Goal: Transaction & Acquisition: Purchase product/service

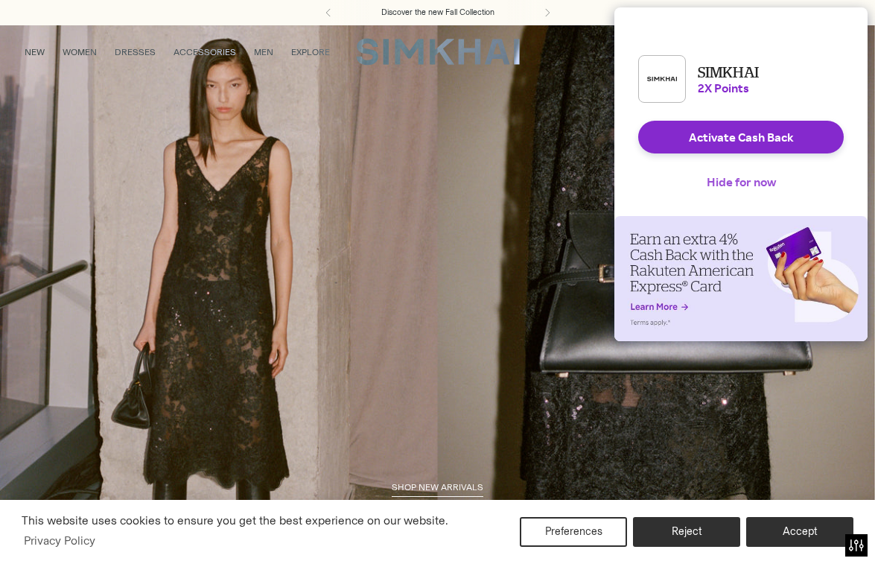
click at [759, 192] on button "Hide for now" at bounding box center [741, 181] width 93 height 33
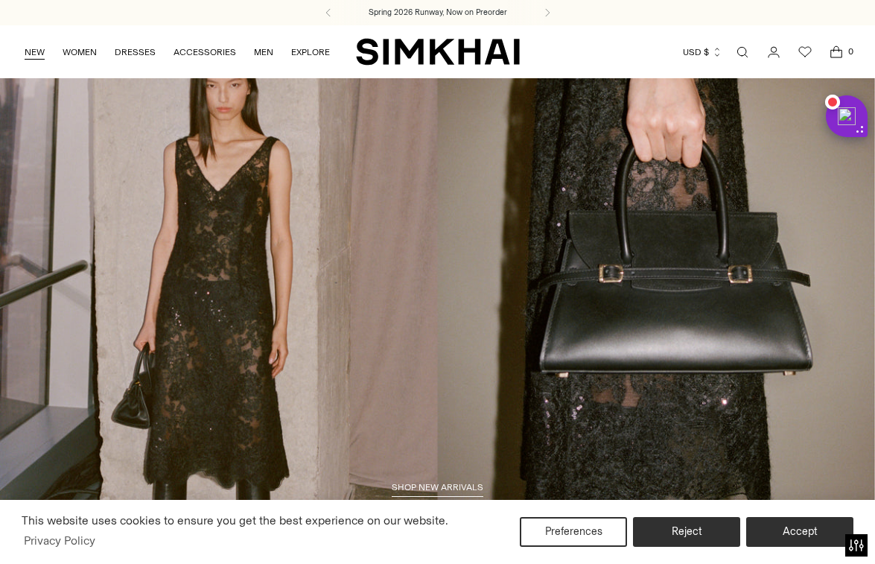
click at [31, 54] on link "NEW" at bounding box center [35, 52] width 20 height 33
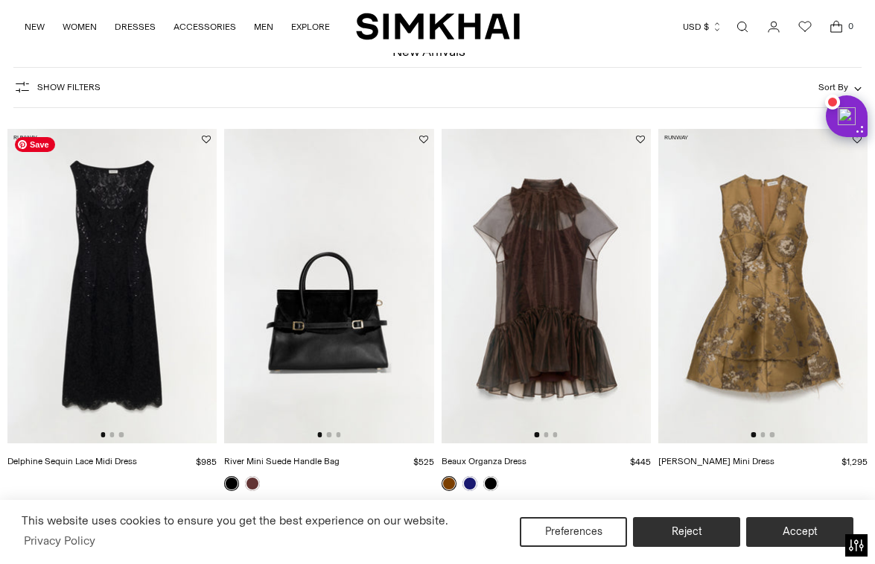
scroll to position [84, 0]
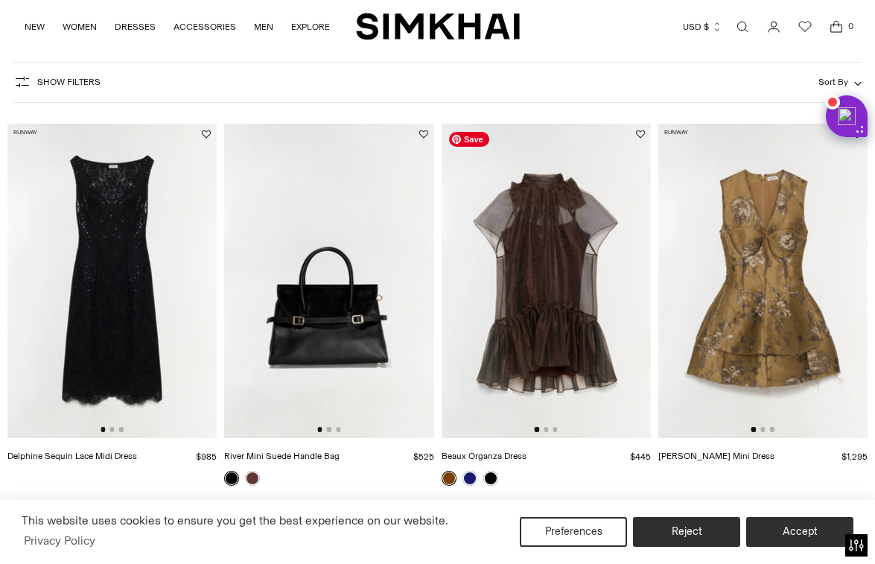
click at [643, 279] on img at bounding box center [546, 281] width 209 height 314
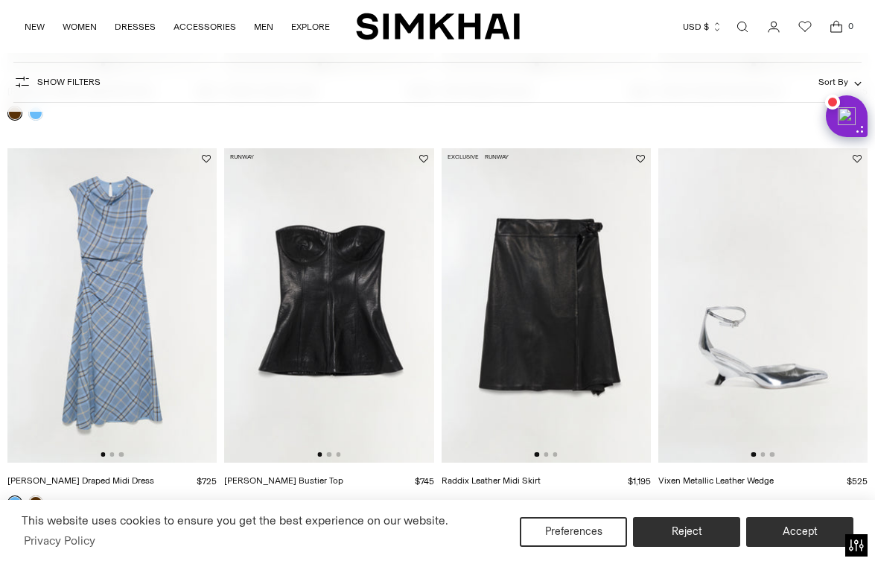
scroll to position [2050, 0]
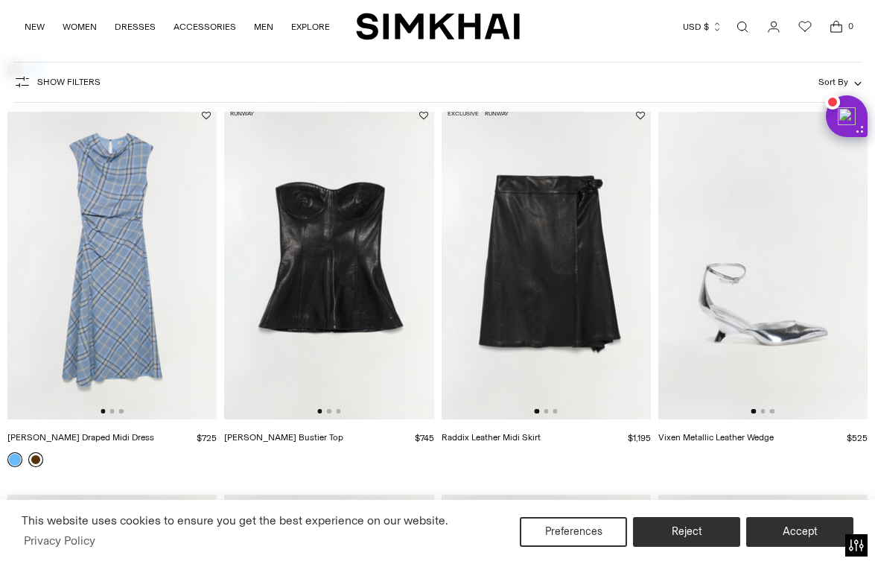
click at [34, 456] on link at bounding box center [35, 459] width 15 height 15
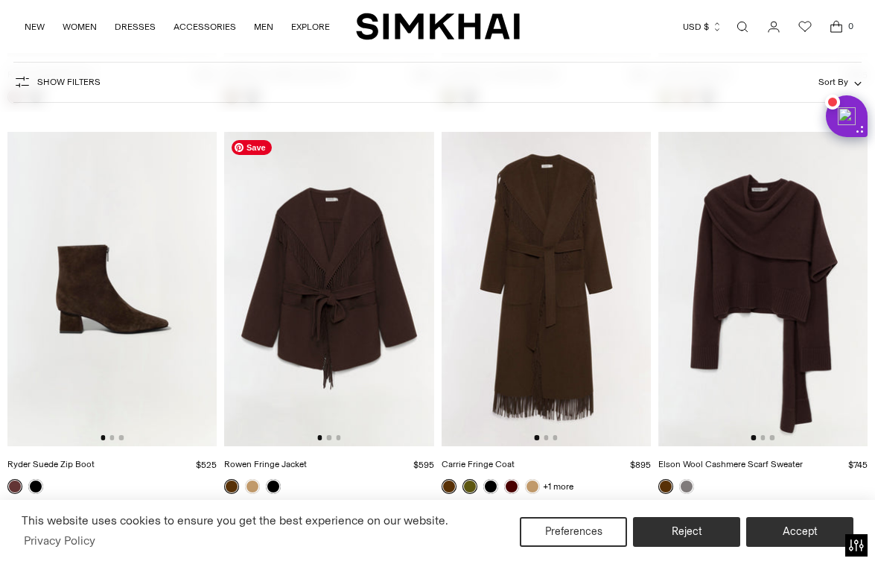
scroll to position [12143, 0]
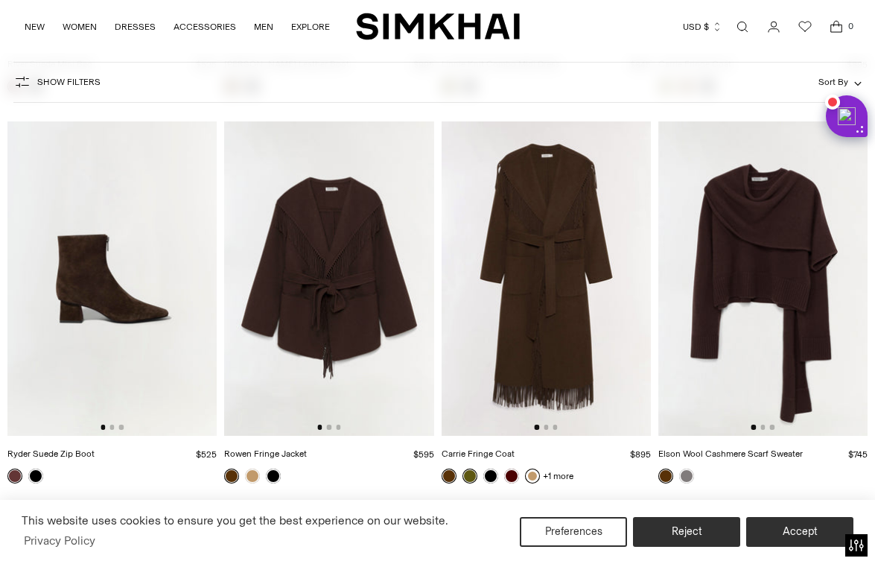
click at [530, 480] on link at bounding box center [532, 475] width 15 height 15
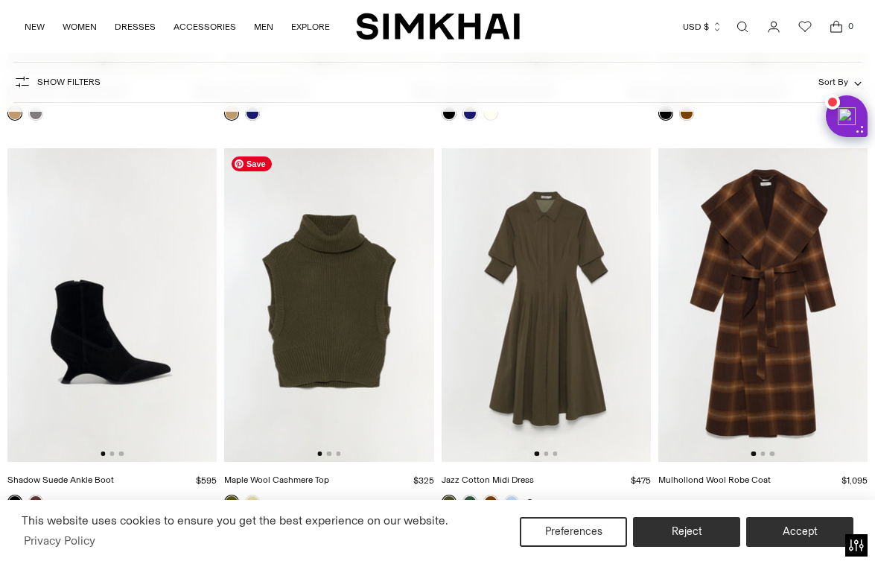
scroll to position [13301, 0]
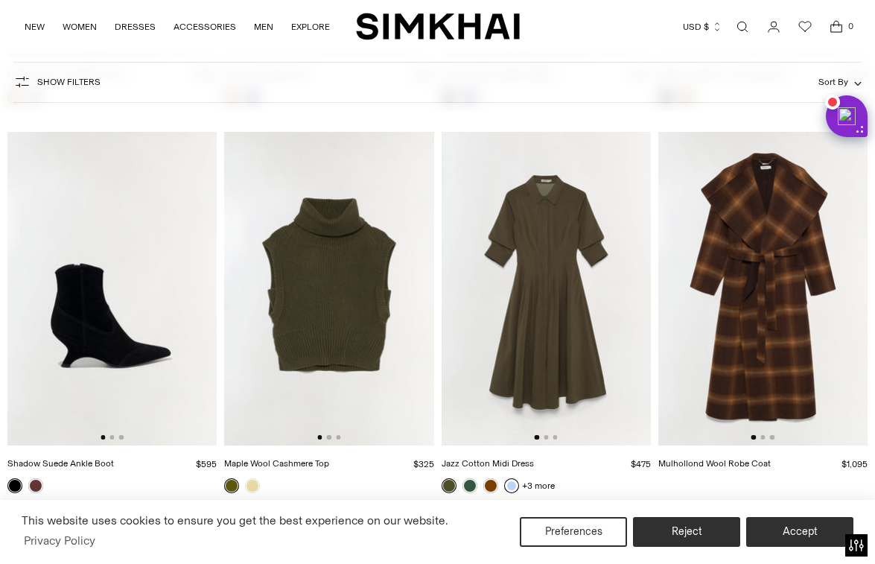
click at [513, 489] on link at bounding box center [511, 485] width 15 height 15
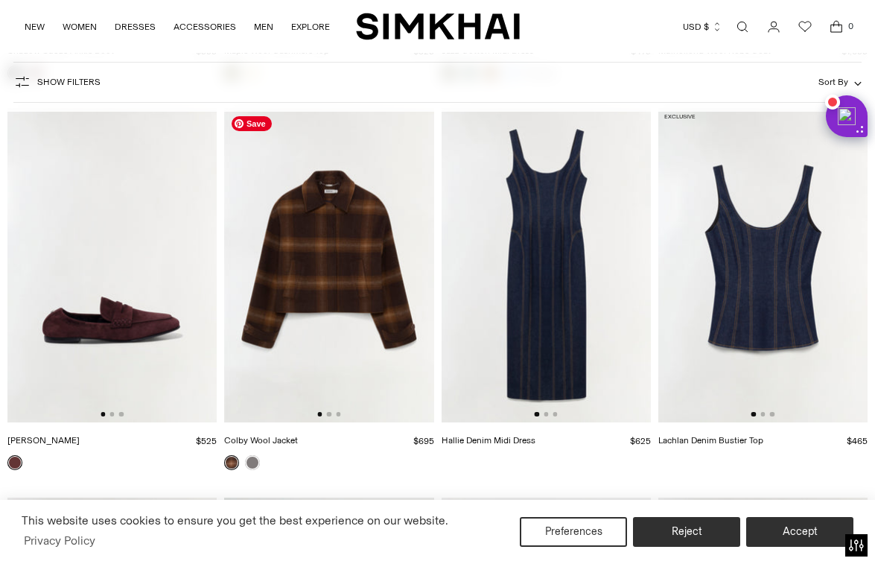
scroll to position [13732, 0]
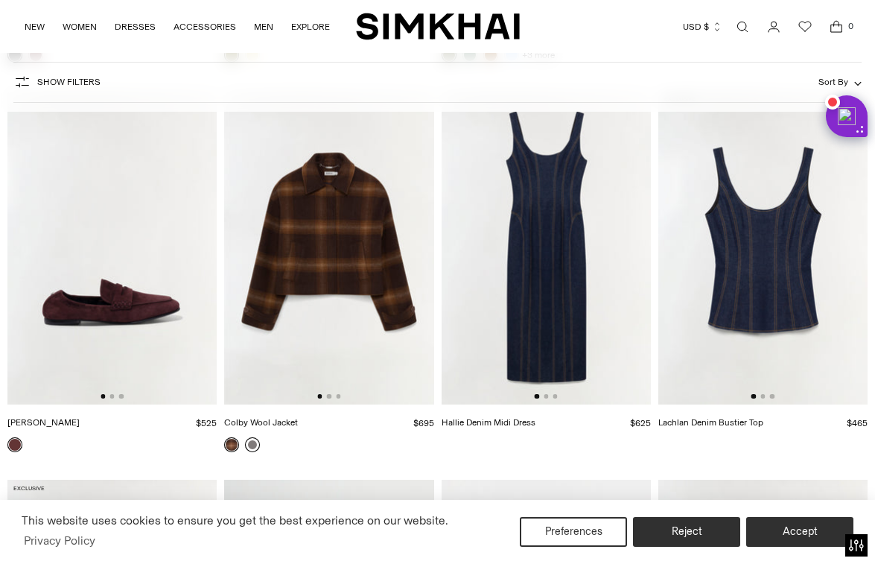
click at [250, 444] on link at bounding box center [252, 444] width 15 height 15
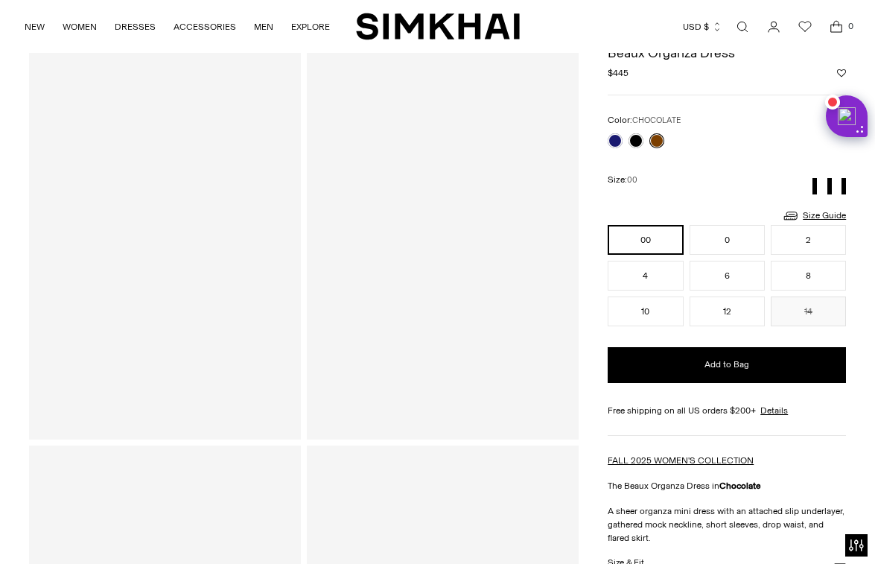
scroll to position [116, 0]
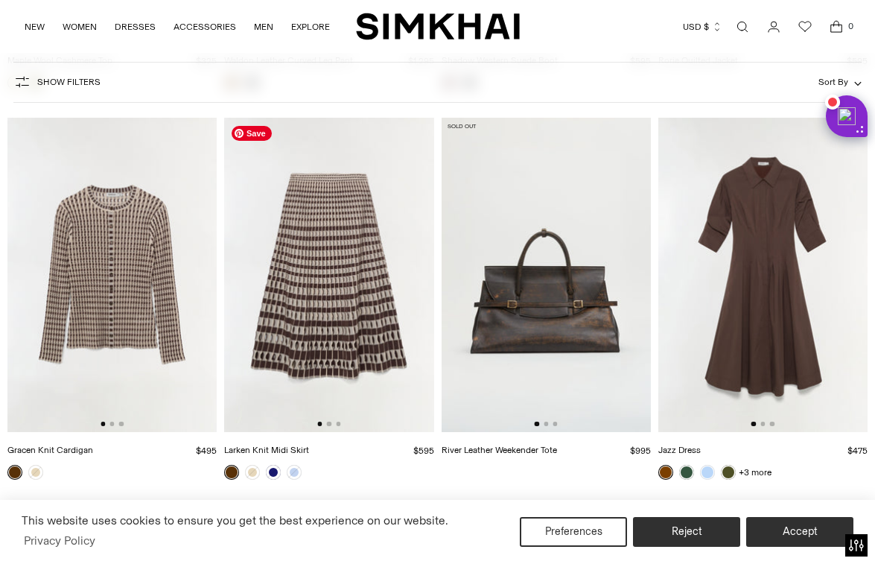
scroll to position [14874, 0]
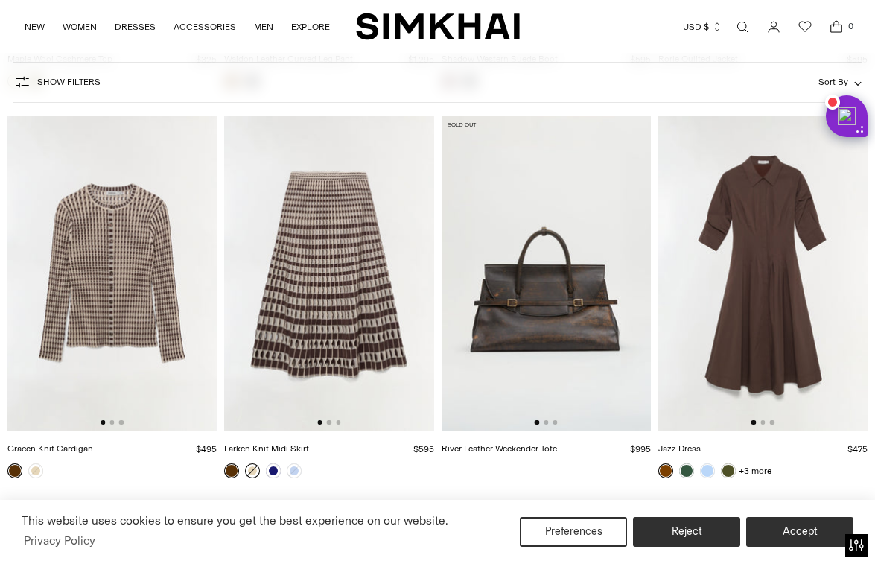
click at [256, 470] on link at bounding box center [252, 470] width 15 height 15
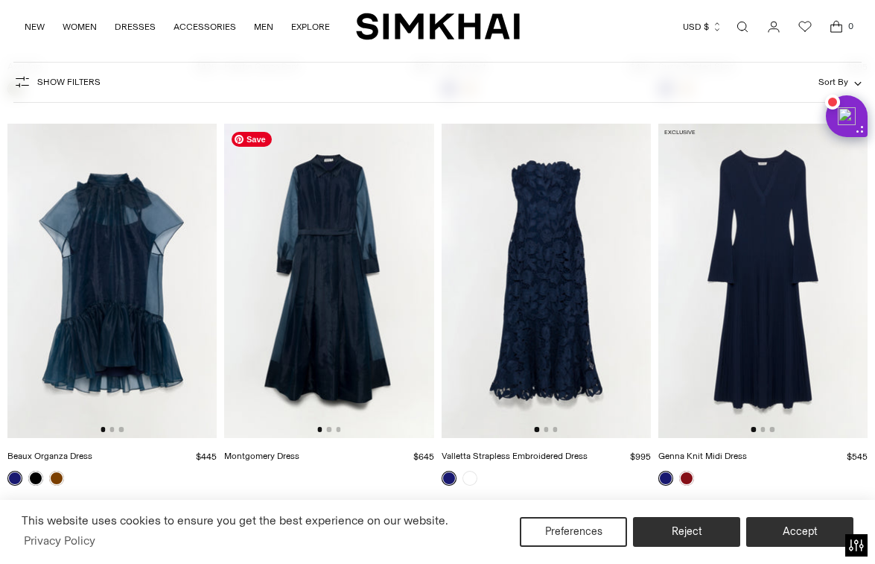
scroll to position [19152, 0]
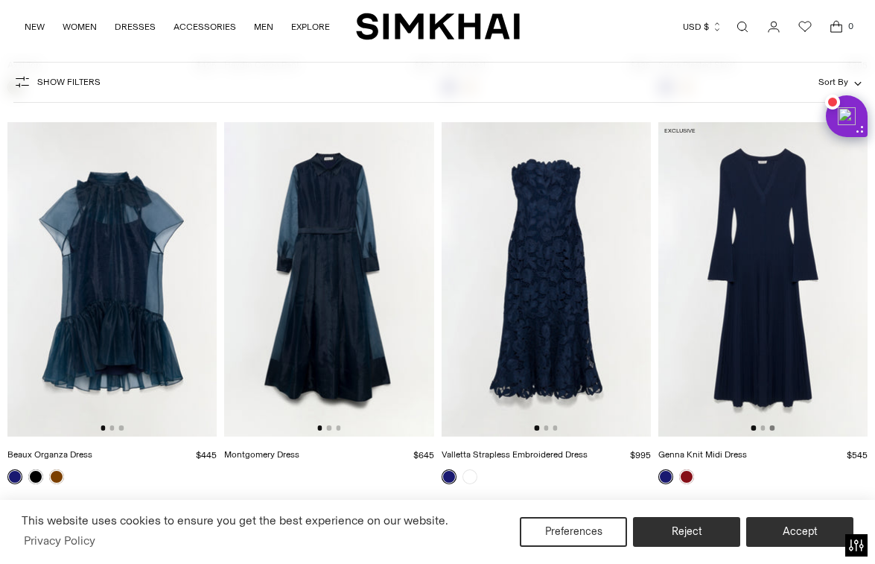
click at [771, 429] on button "Go to slide 3" at bounding box center [772, 427] width 4 height 4
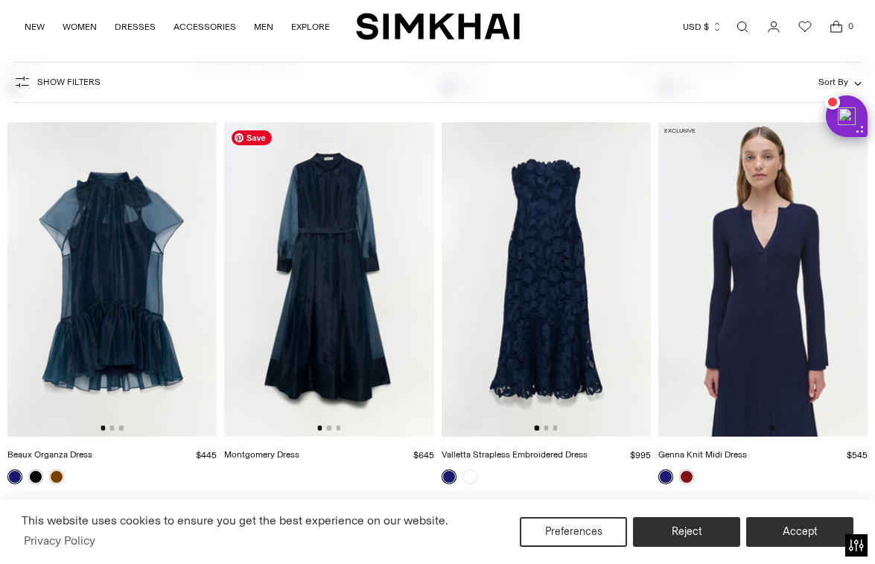
scroll to position [19553, 0]
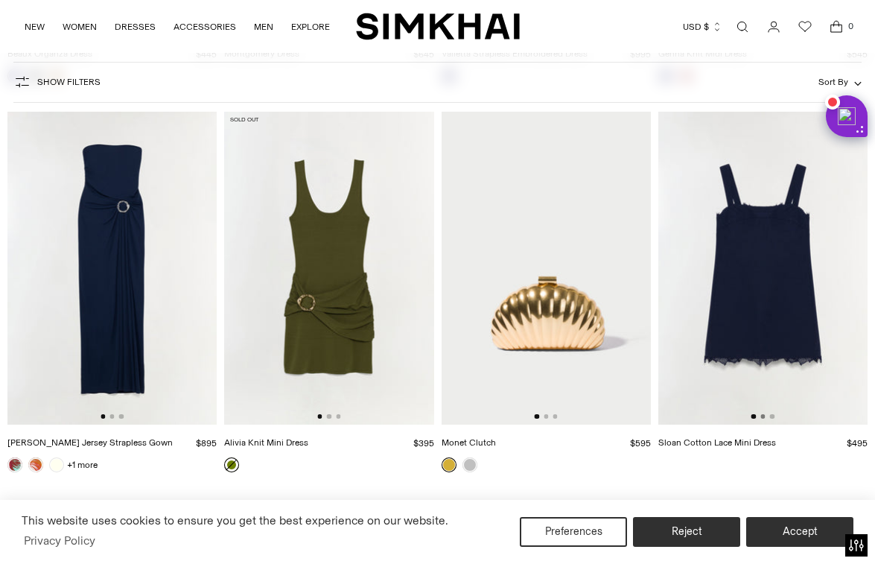
click at [764, 418] on button "Go to slide 2" at bounding box center [762, 416] width 4 height 4
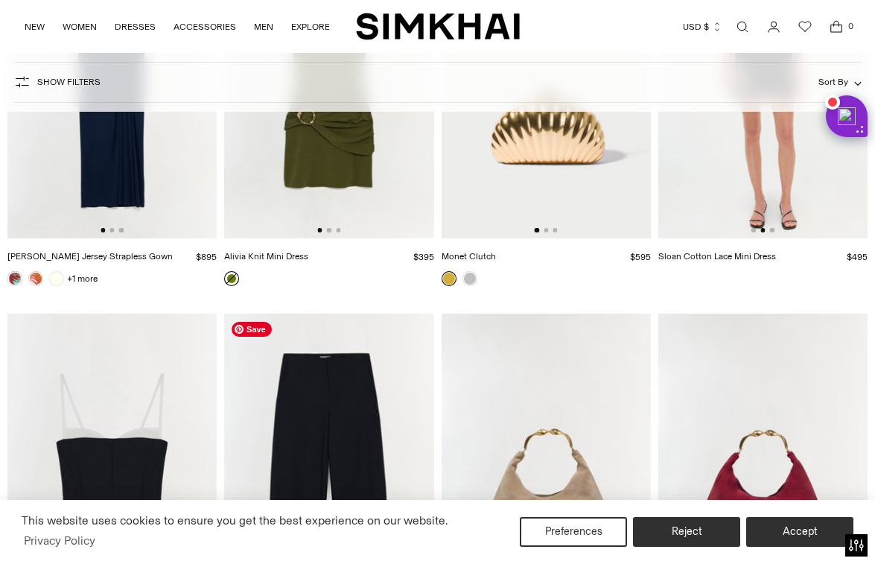
scroll to position [19953, 0]
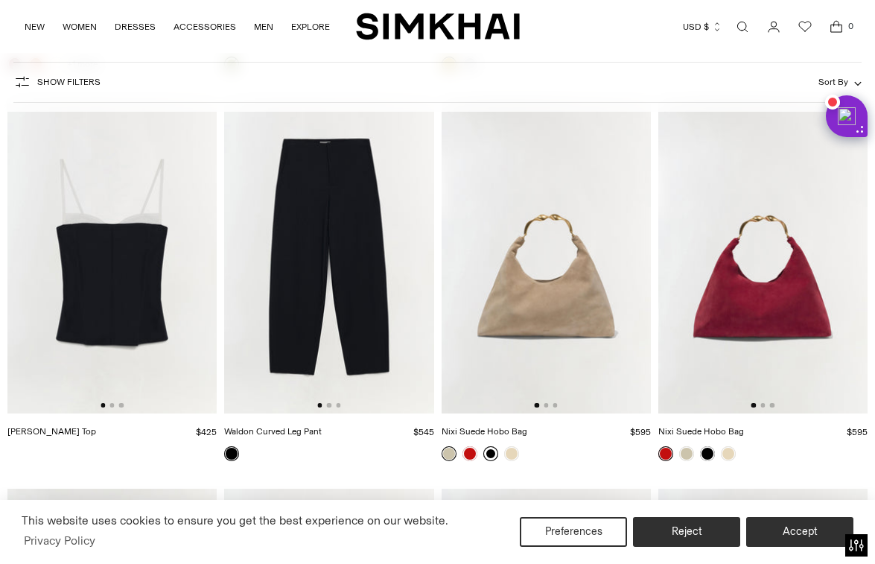
click at [495, 455] on link at bounding box center [490, 453] width 15 height 15
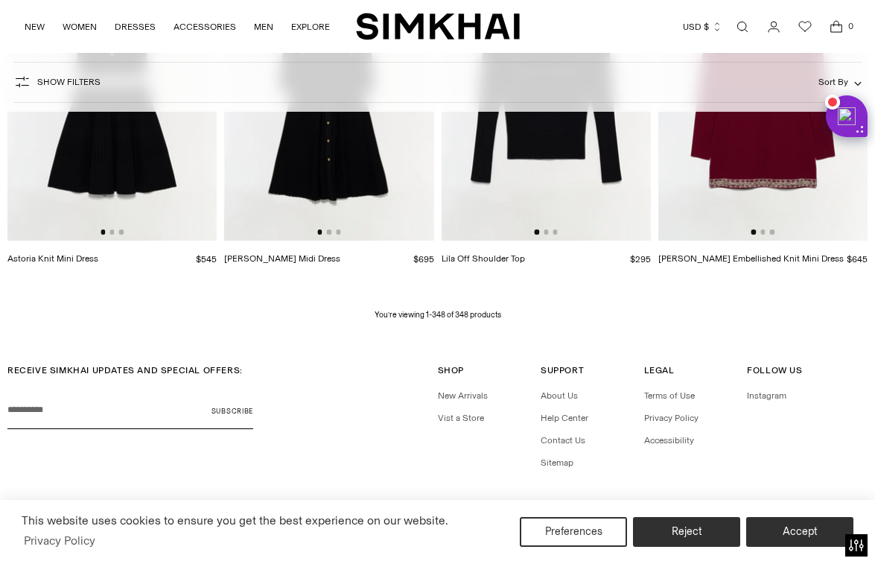
scroll to position [33626, 0]
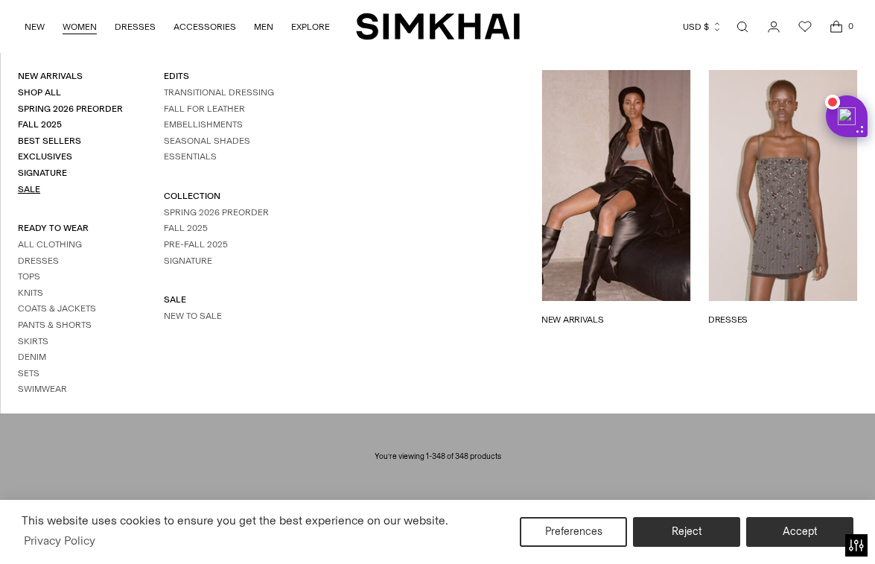
click at [36, 190] on link "Sale" at bounding box center [29, 189] width 22 height 10
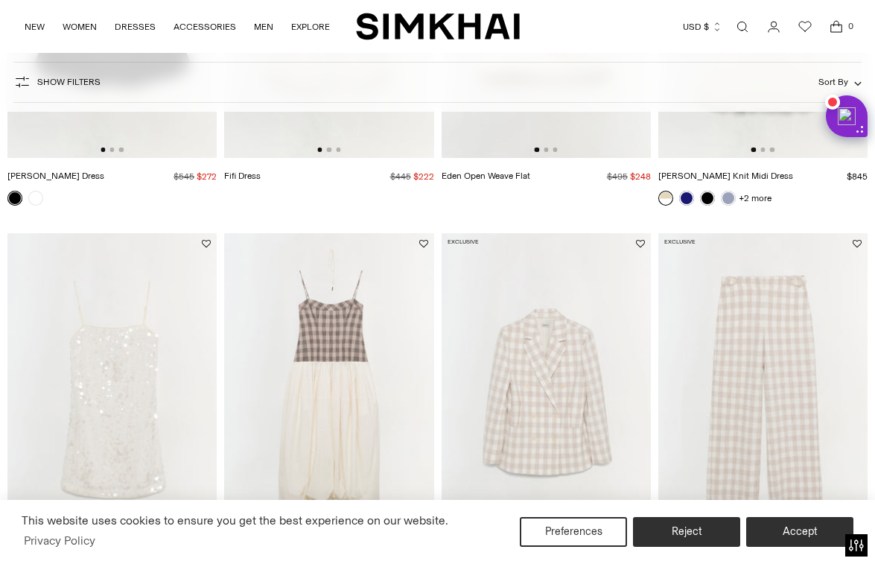
scroll to position [1250, 0]
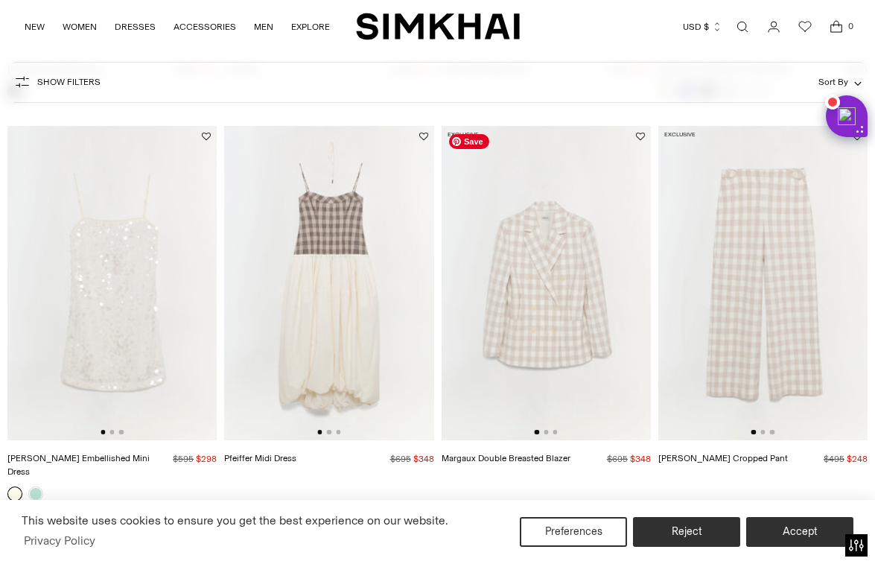
click at [632, 299] on img at bounding box center [546, 283] width 209 height 314
click at [826, 313] on img at bounding box center [762, 283] width 209 height 314
click at [410, 289] on img at bounding box center [328, 283] width 209 height 314
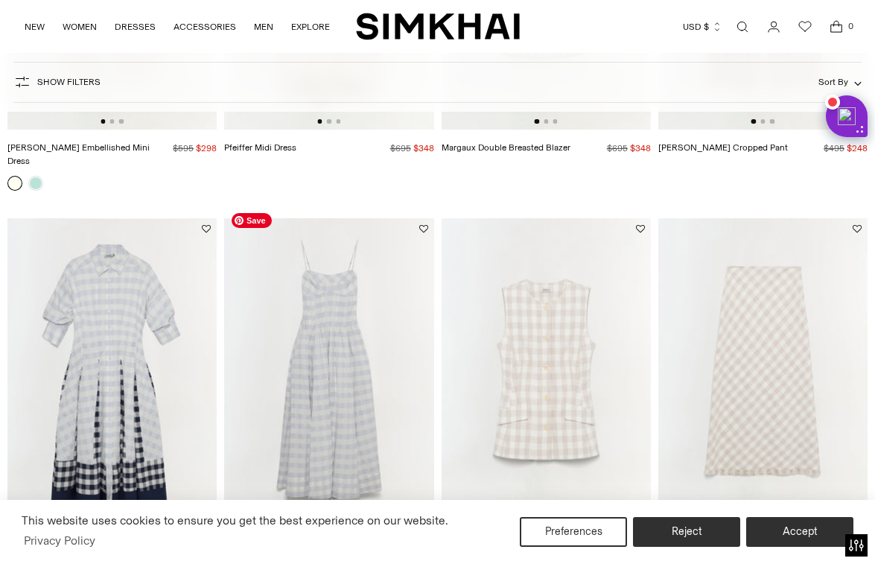
scroll to position [1617, 0]
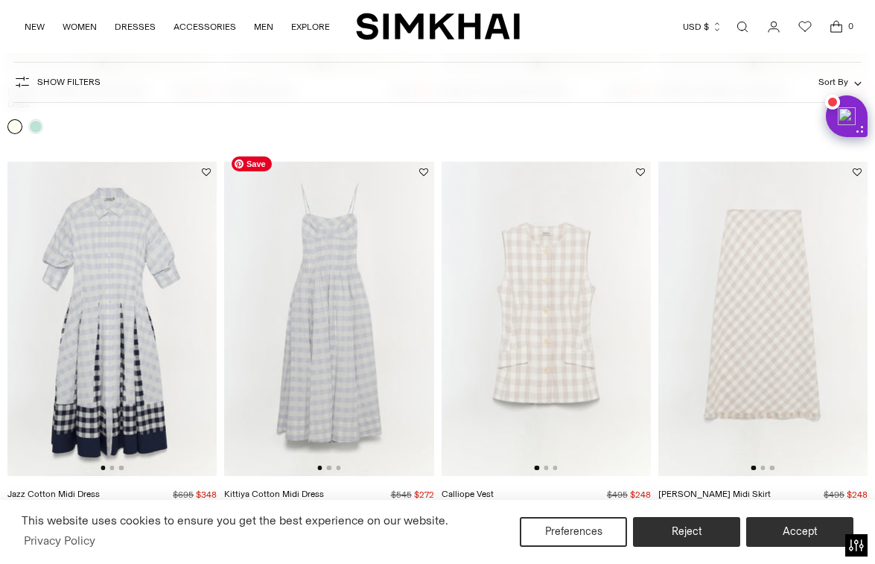
click at [391, 305] on img at bounding box center [328, 319] width 209 height 314
click at [745, 319] on img at bounding box center [762, 319] width 209 height 314
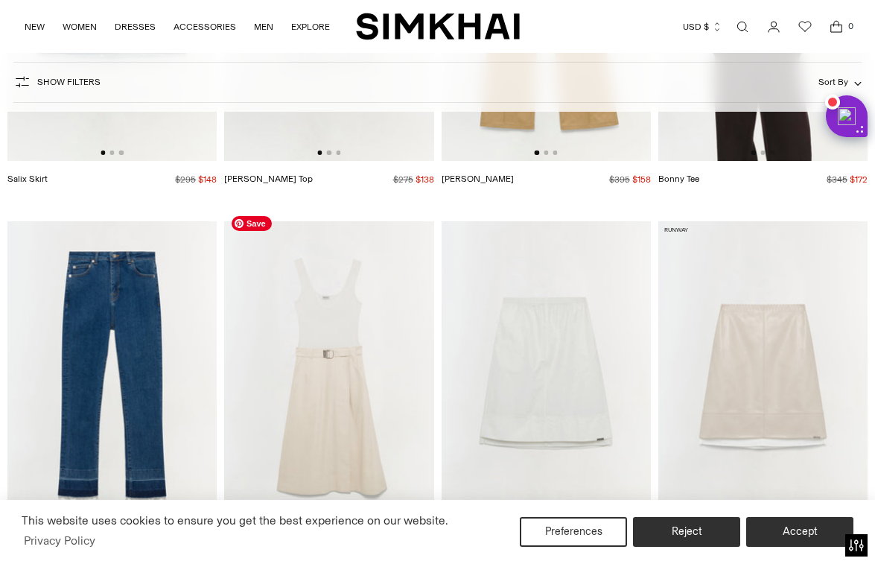
scroll to position [4689, 0]
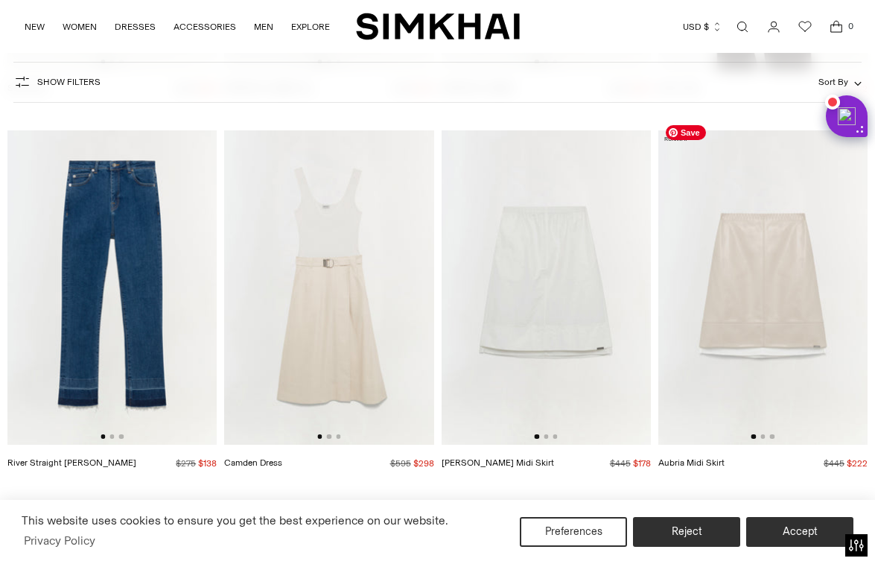
click at [746, 321] on img at bounding box center [762, 287] width 209 height 314
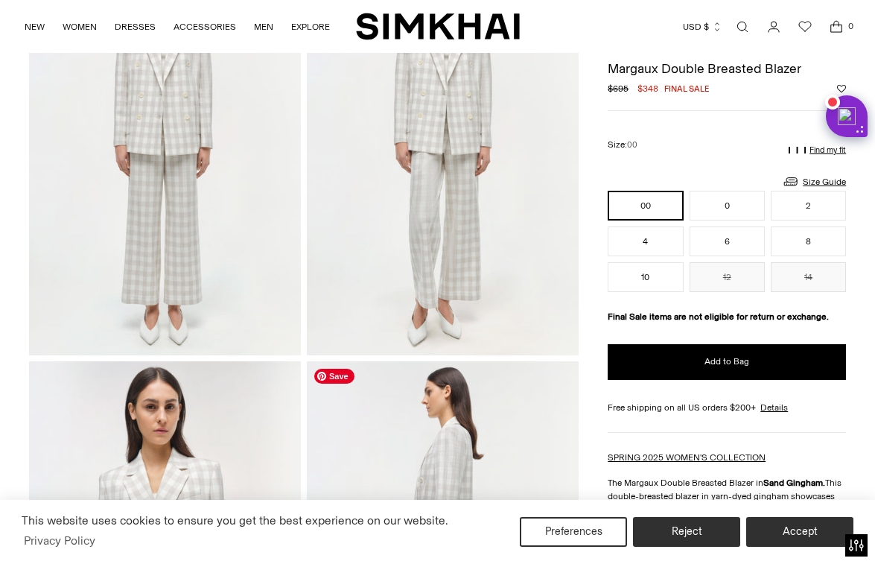
scroll to position [74, 0]
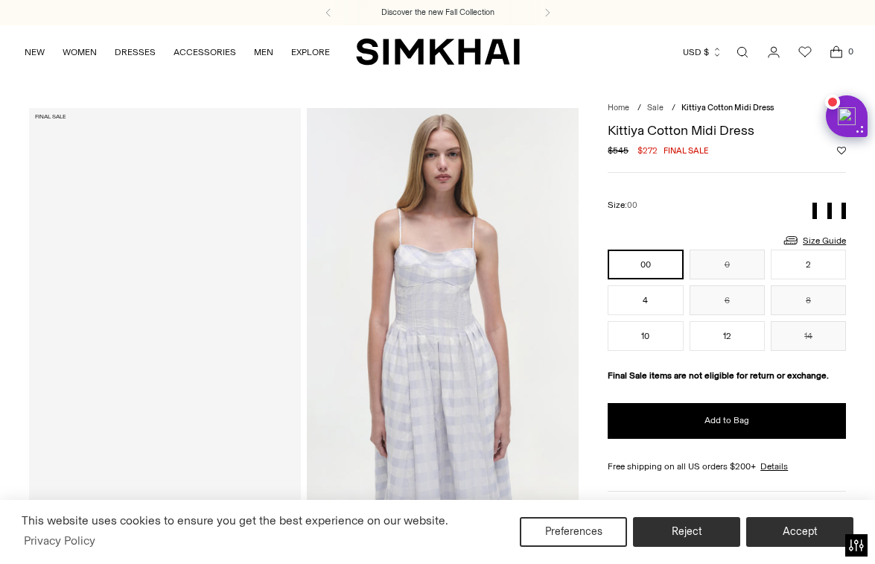
scroll to position [48, 0]
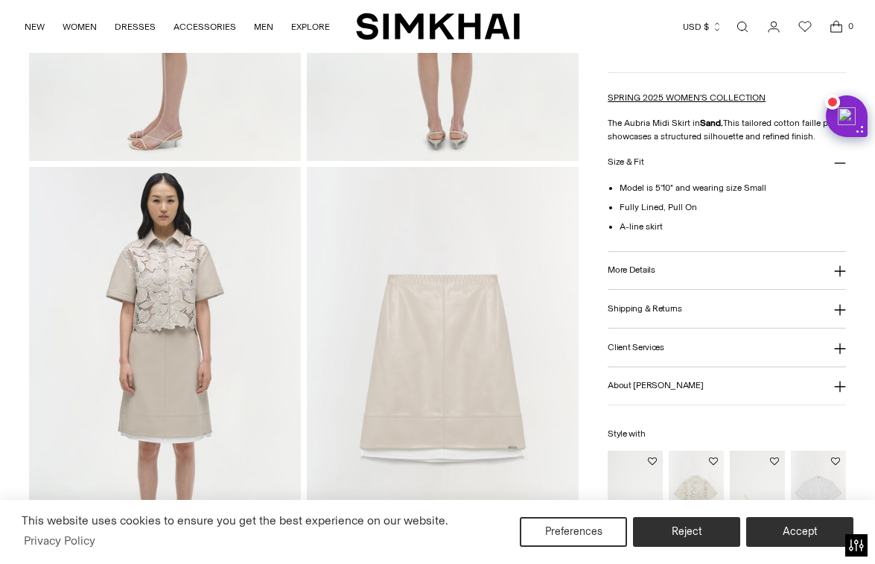
scroll to position [821, 0]
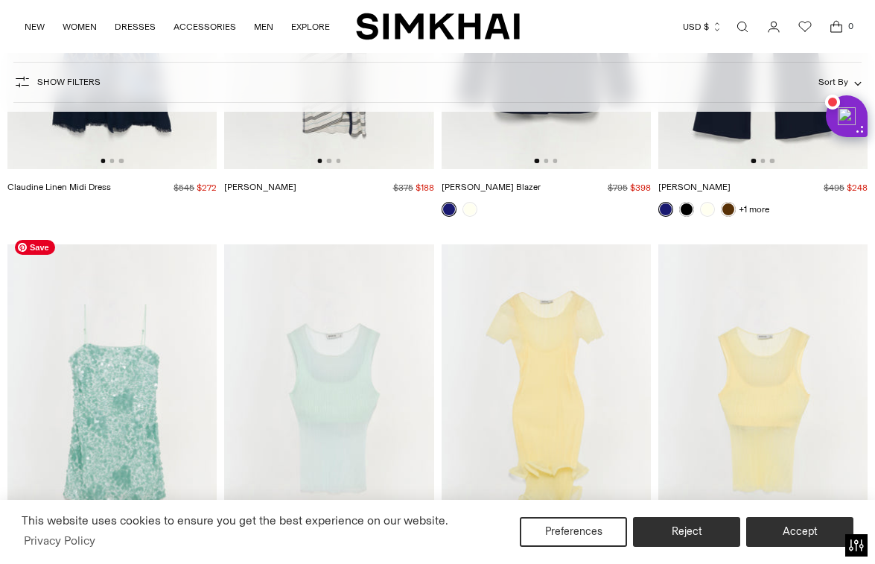
scroll to position [10085, 0]
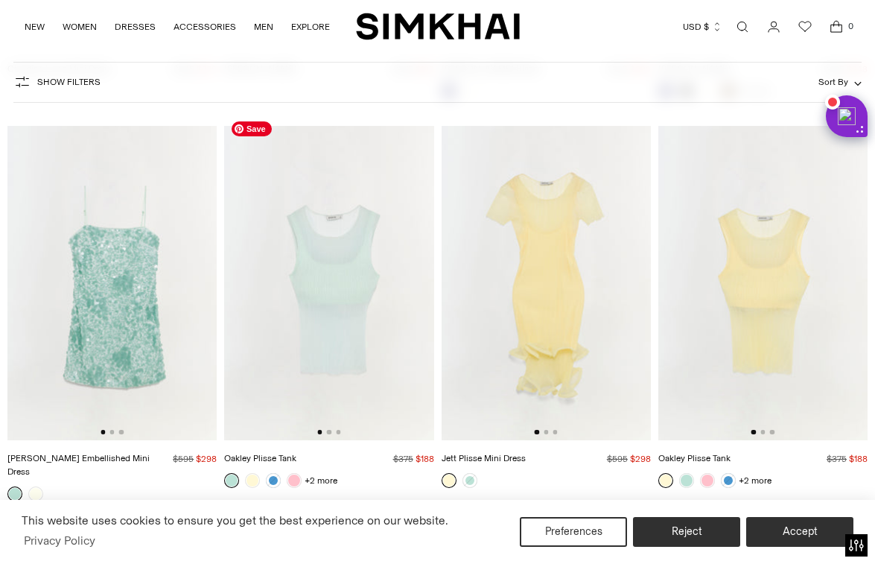
click at [327, 290] on img at bounding box center [328, 283] width 209 height 314
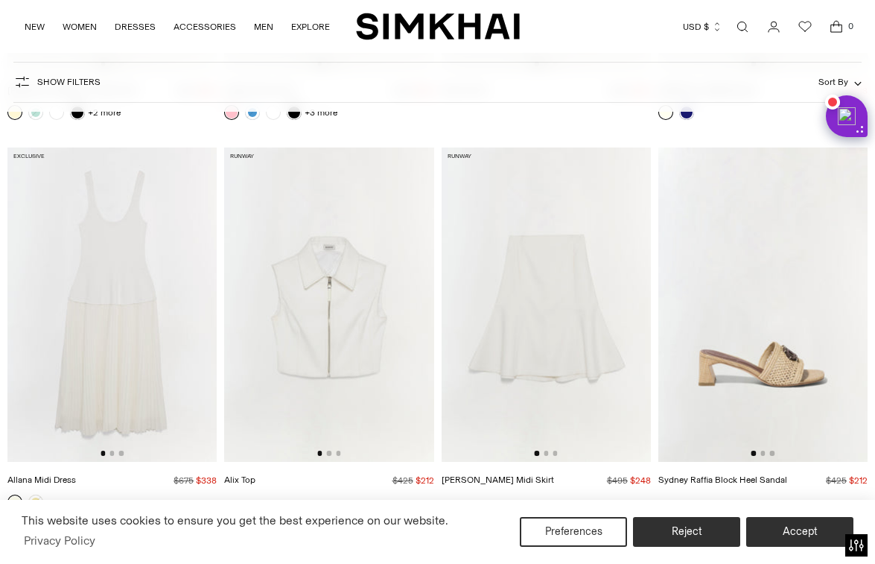
scroll to position [10832, 0]
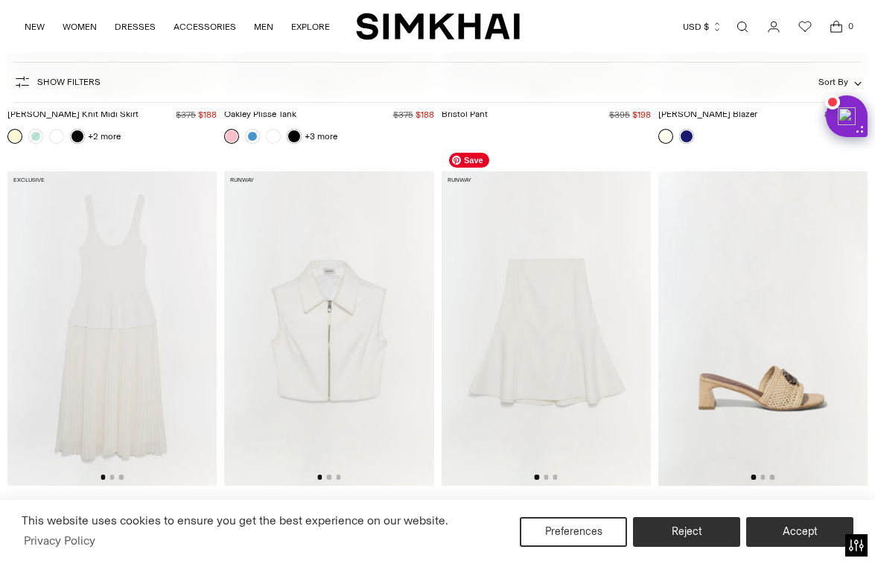
click at [553, 392] on img at bounding box center [546, 328] width 209 height 314
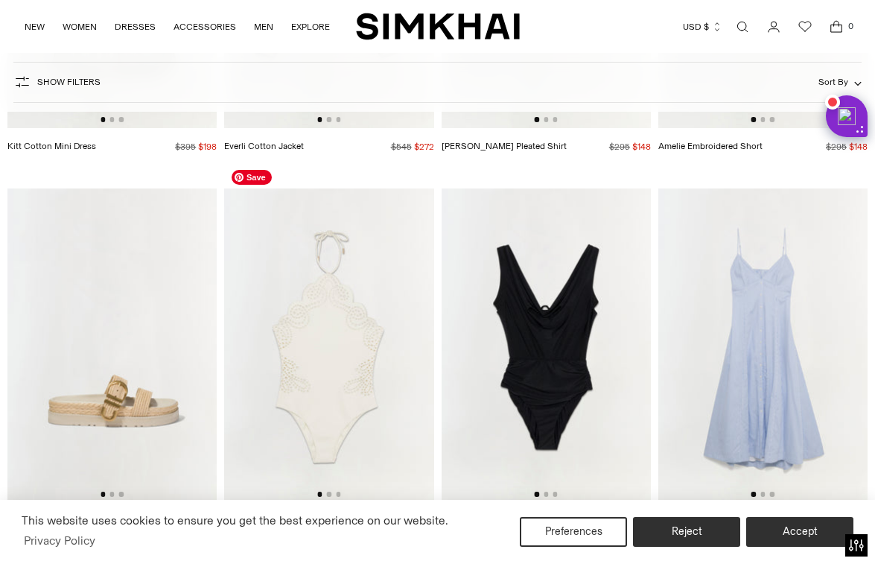
scroll to position [11581, 0]
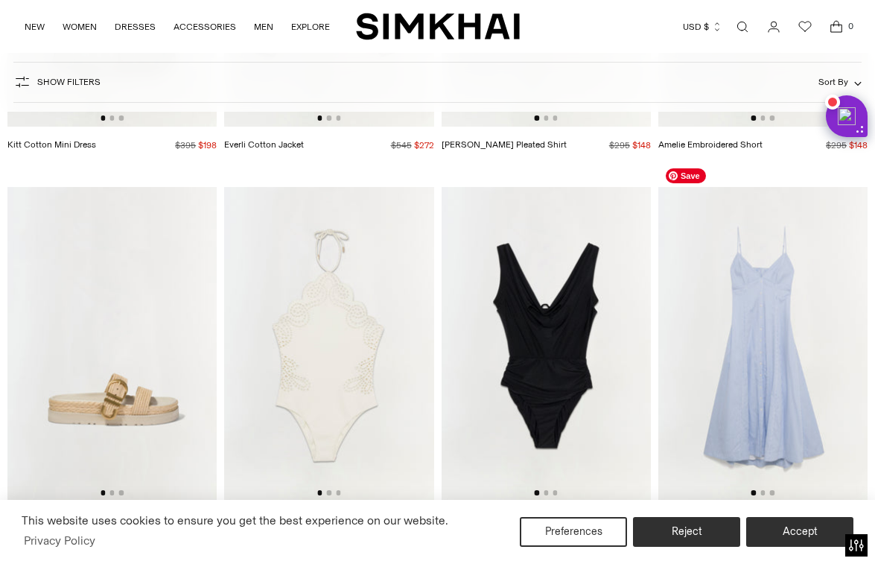
click at [840, 407] on img at bounding box center [762, 344] width 209 height 314
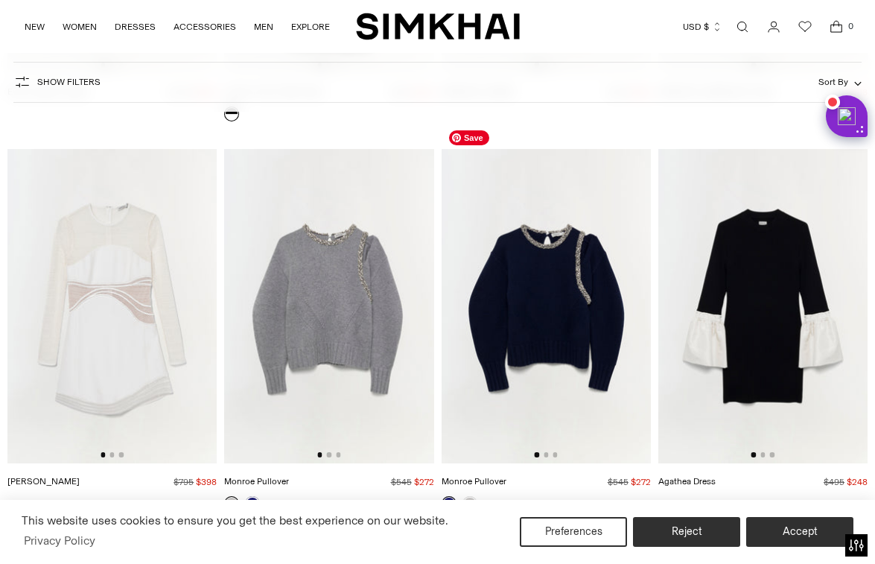
scroll to position [14307, 0]
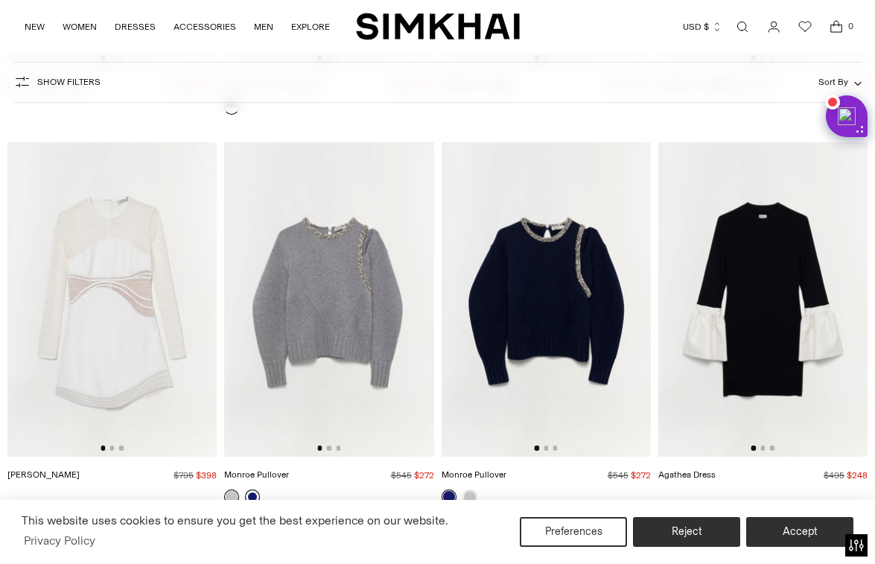
click at [250, 489] on link at bounding box center [252, 496] width 15 height 15
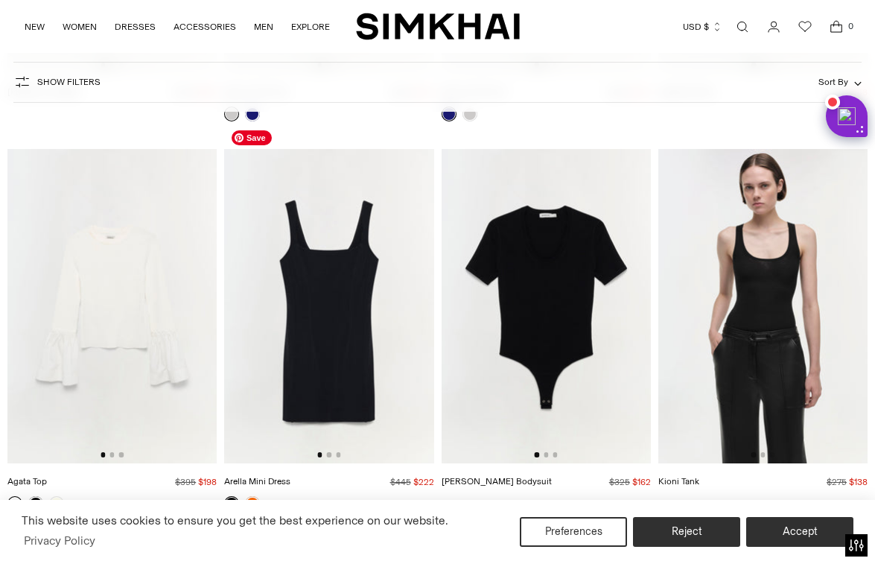
scroll to position [14680, 0]
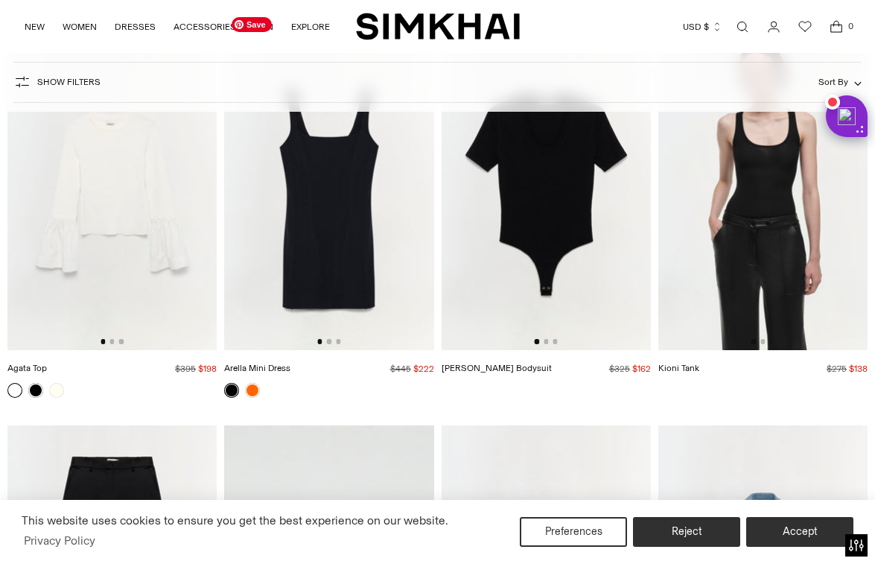
scroll to position [14803, 0]
click at [34, 382] on link at bounding box center [35, 389] width 15 height 15
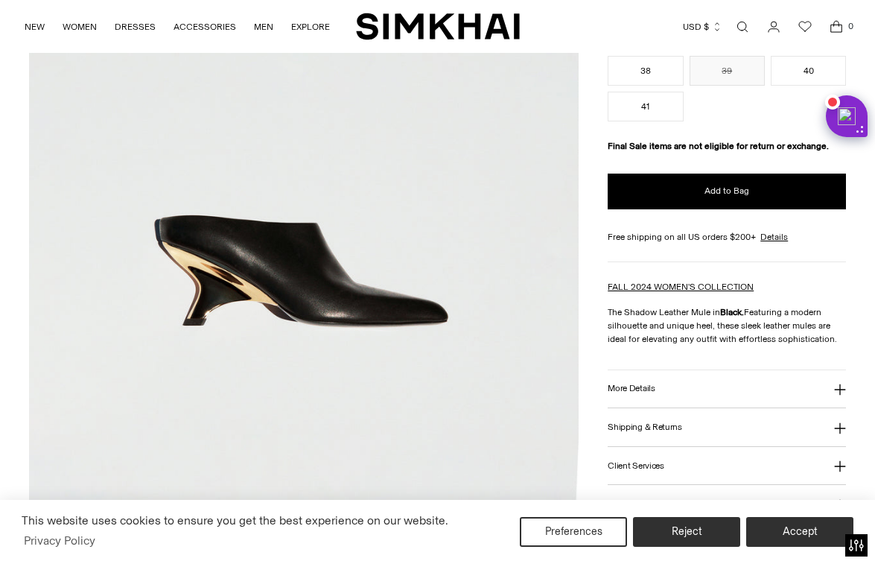
scroll to position [413, 0]
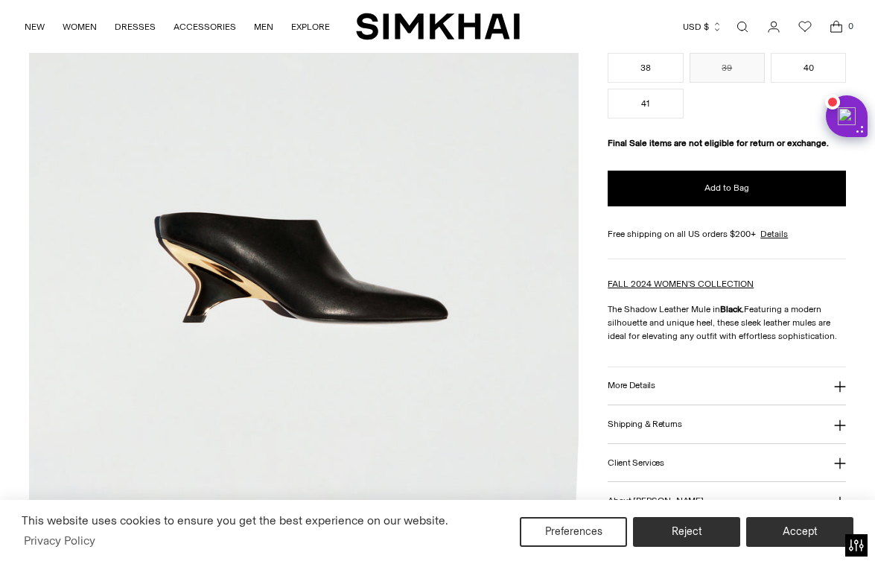
click at [670, 386] on button "More Details" at bounding box center [727, 386] width 238 height 38
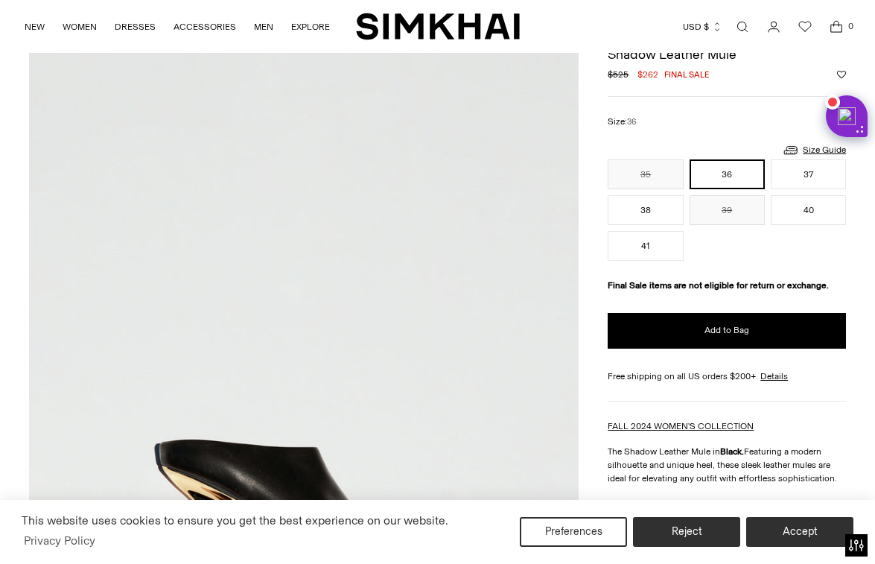
scroll to position [26, 0]
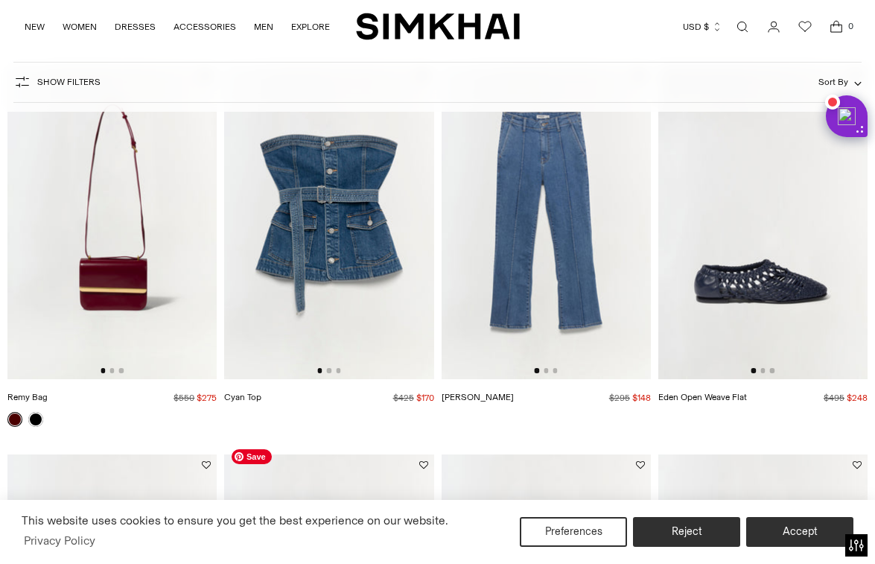
scroll to position [2460, 0]
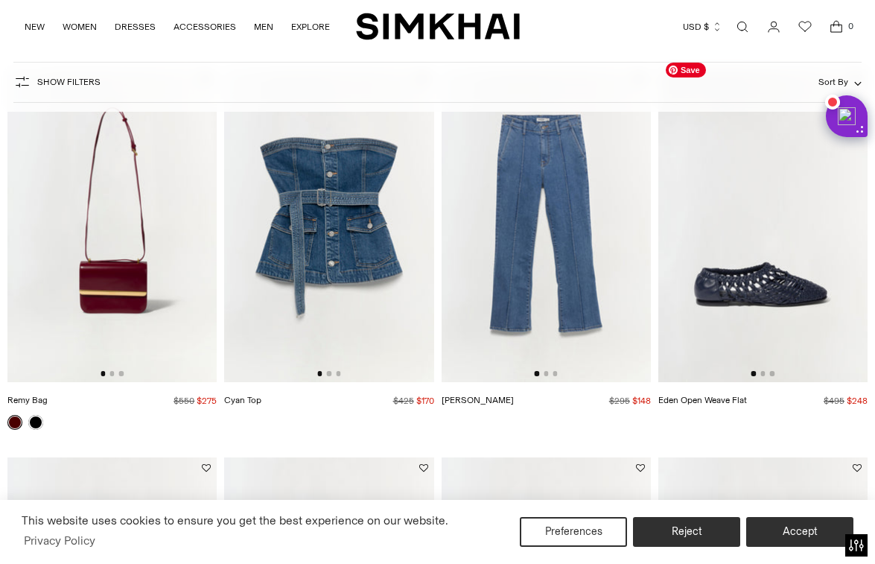
click at [850, 276] on img at bounding box center [762, 225] width 209 height 314
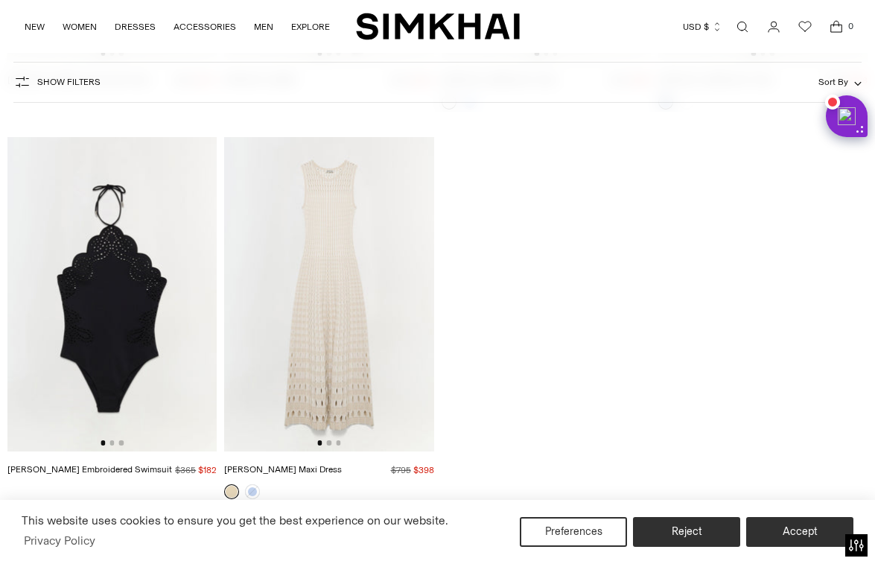
scroll to position [36201, 0]
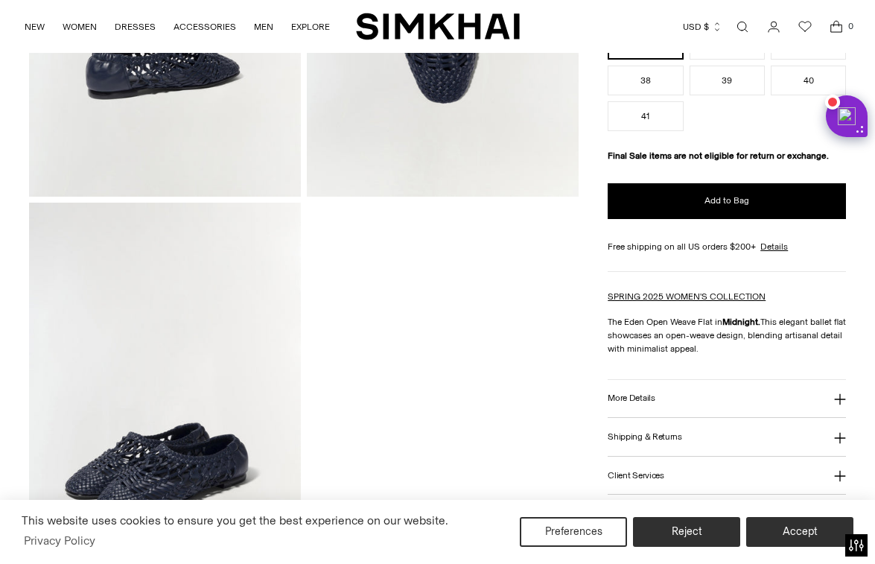
scroll to position [739, 0]
